Goal: Task Accomplishment & Management: Complete application form

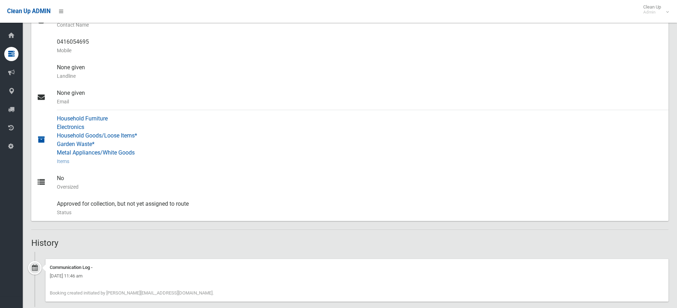
scroll to position [249, 0]
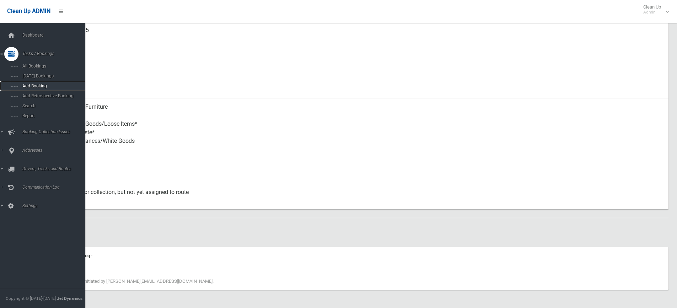
click at [60, 85] on span "Add Booking" at bounding box center [52, 85] width 64 height 5
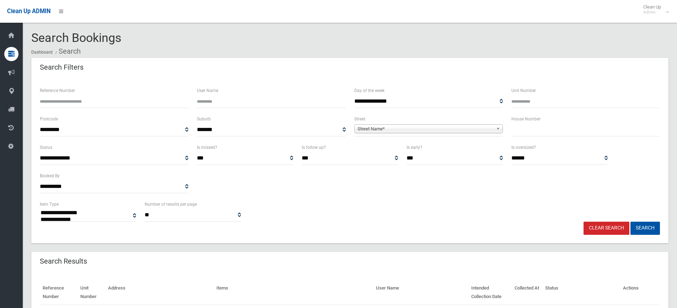
select select
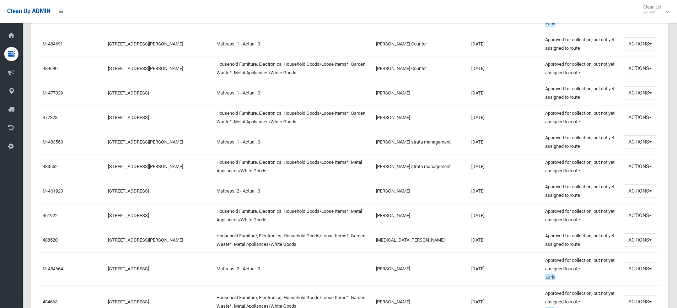
scroll to position [746, 0]
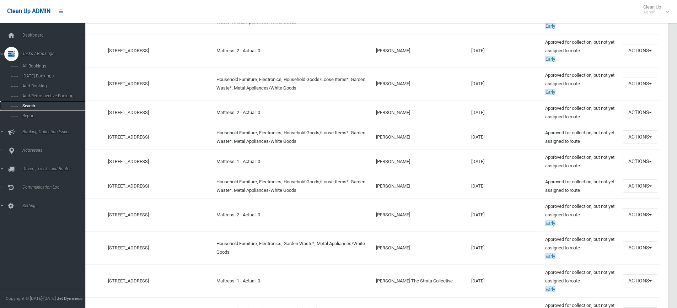
click at [36, 110] on link "Search" at bounding box center [45, 106] width 91 height 10
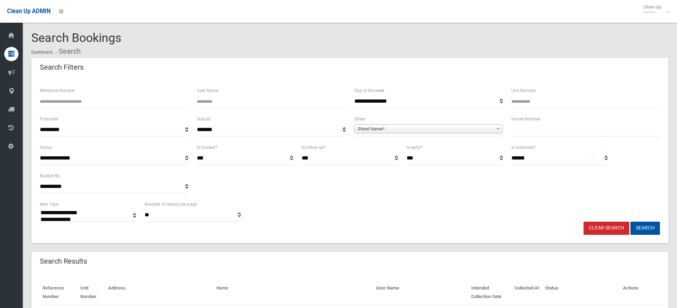
select select
